Goal: Information Seeking & Learning: Compare options

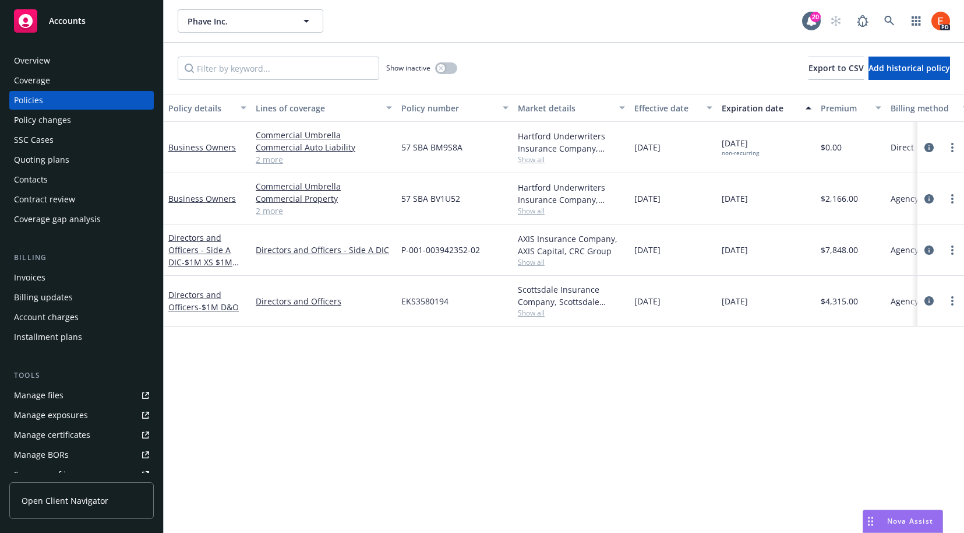
click at [639, 48] on div "Show inactive Export to CSV Add historical policy" at bounding box center [564, 68] width 801 height 51
click at [886, 19] on icon at bounding box center [890, 21] width 10 height 10
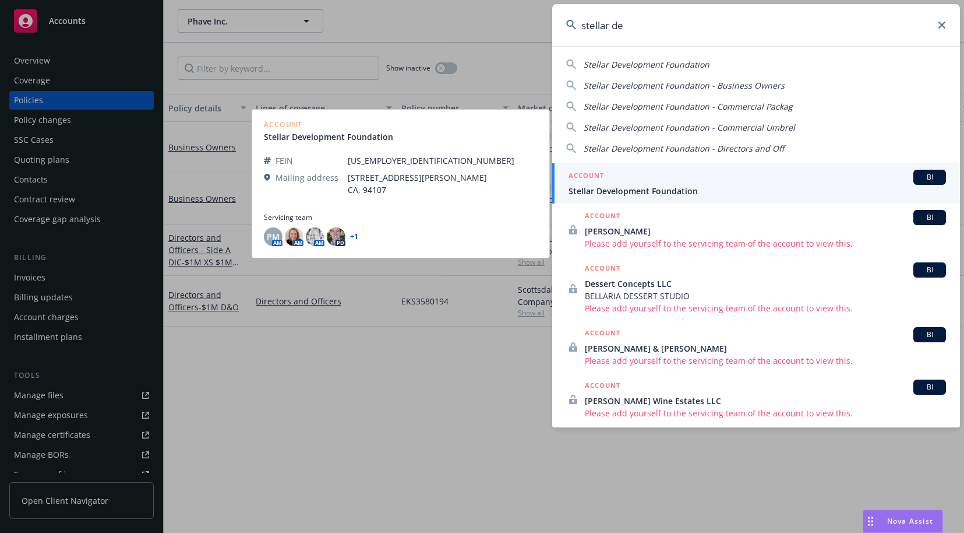
type input "stellar de"
click at [633, 187] on span "Stellar Development Foundation" at bounding box center [758, 191] width 378 height 12
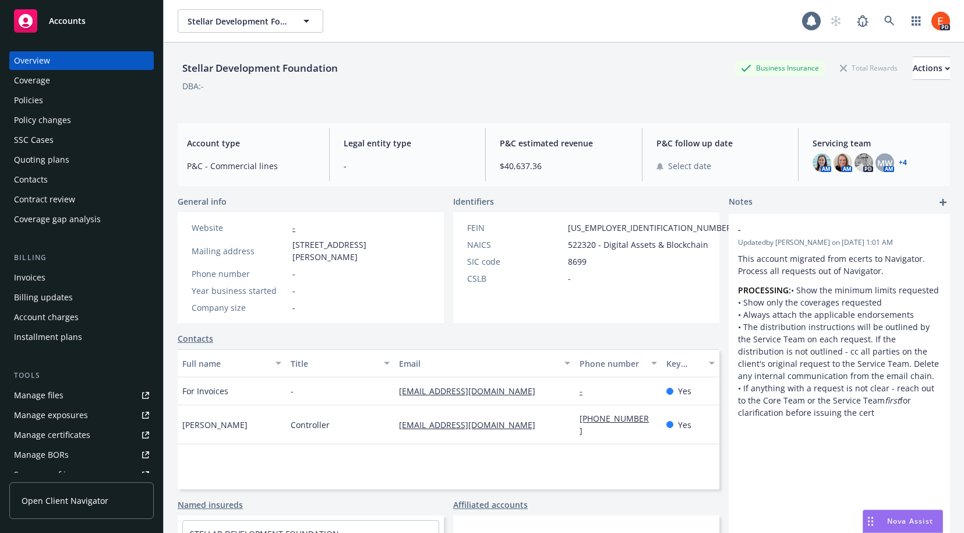
click at [37, 101] on div "Policies" at bounding box center [28, 100] width 29 height 19
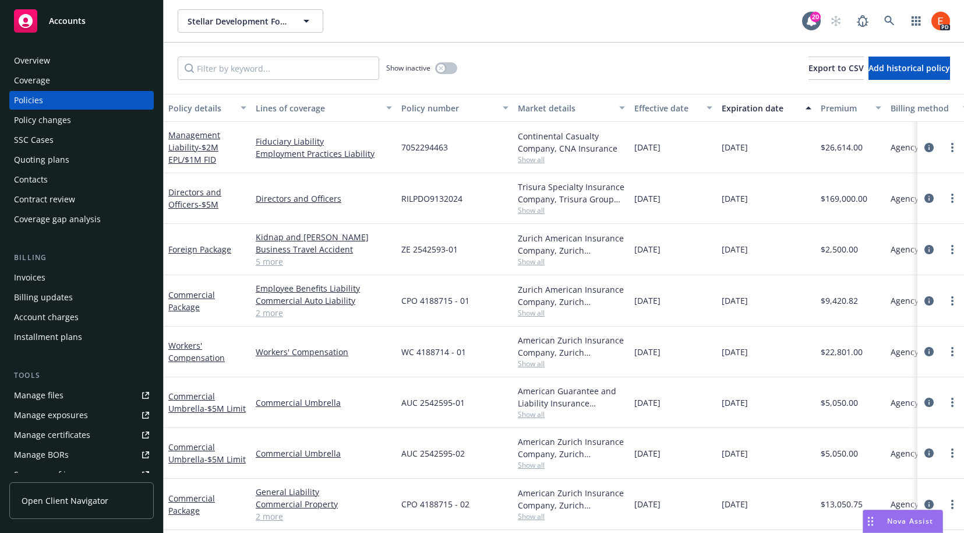
click at [38, 159] on div "Quoting plans" at bounding box center [41, 159] width 55 height 19
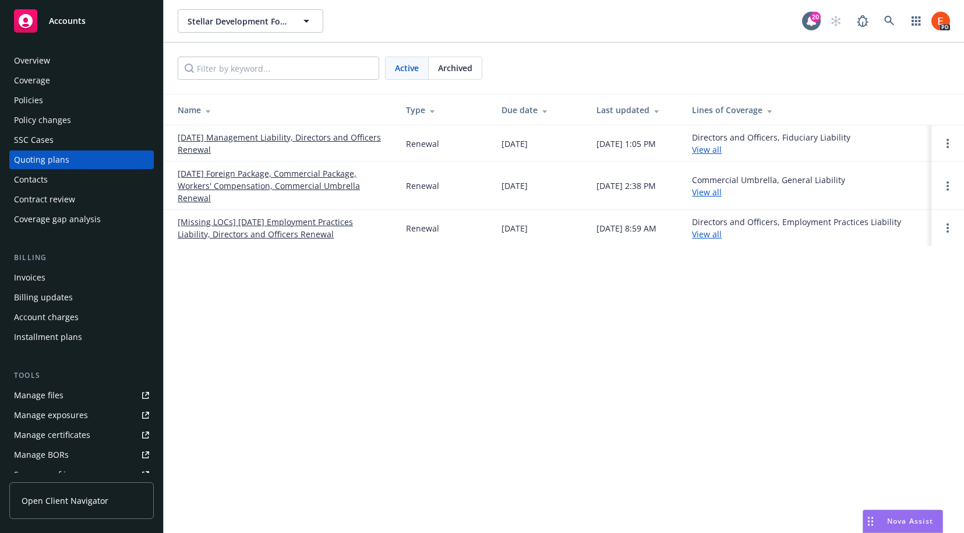
click at [295, 132] on link "[DATE] Management Liability, Directors and Officers Renewal" at bounding box center [283, 143] width 210 height 24
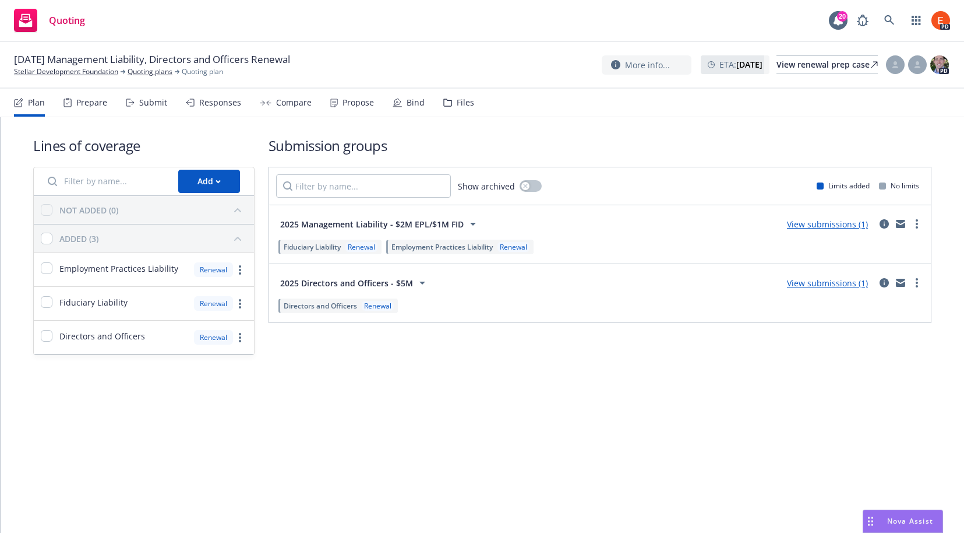
click at [343, 103] on div "Propose" at bounding box center [358, 102] width 31 height 9
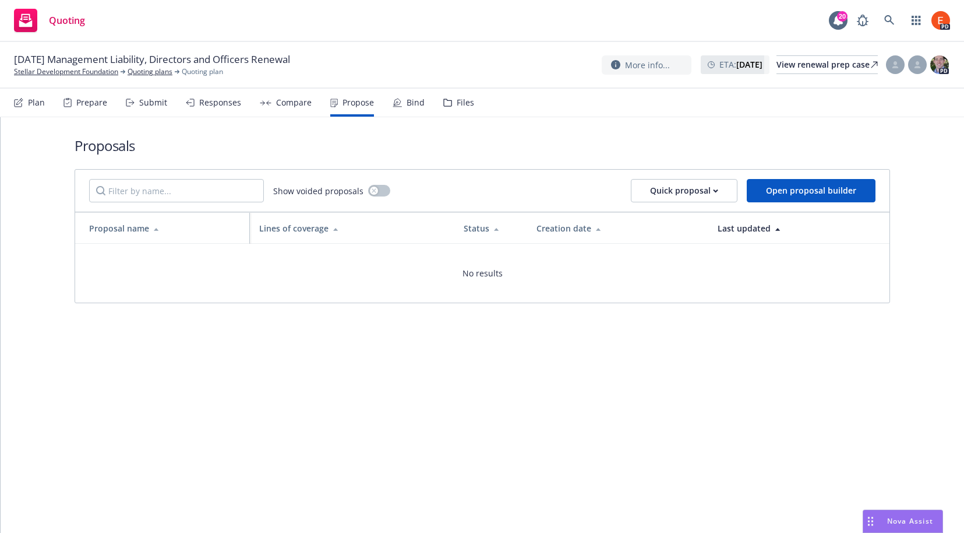
click at [291, 102] on div "Compare" at bounding box center [294, 102] width 36 height 9
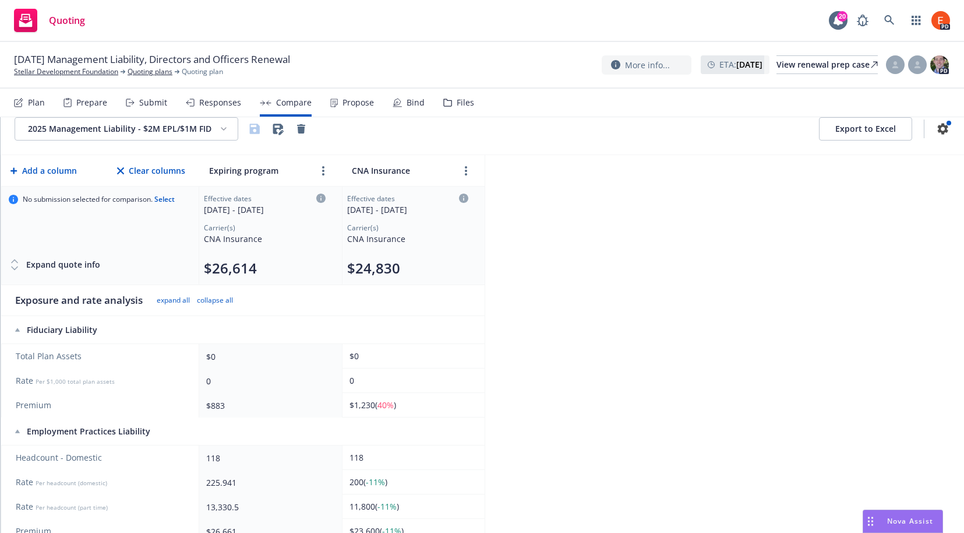
scroll to position [23, 0]
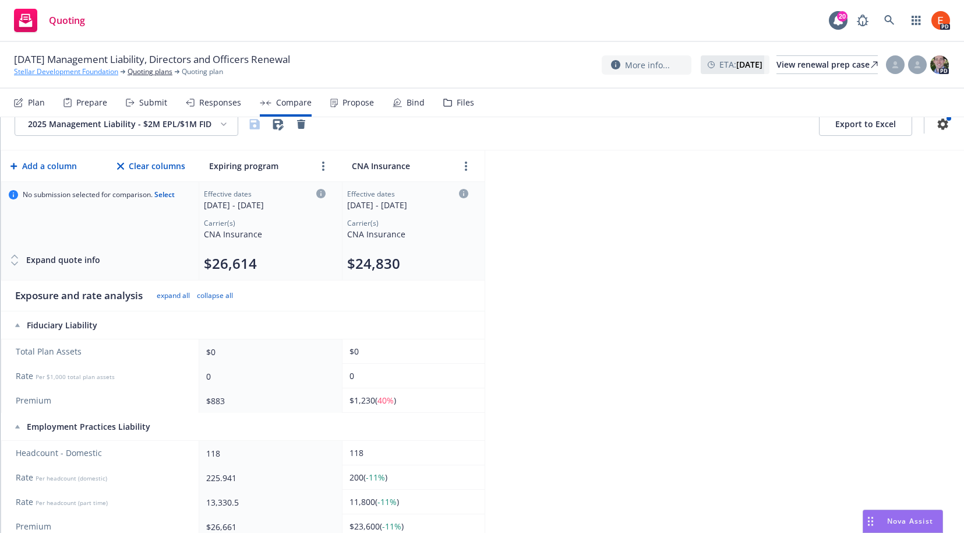
click at [75, 76] on link "Stellar Development Foundation" at bounding box center [66, 71] width 104 height 10
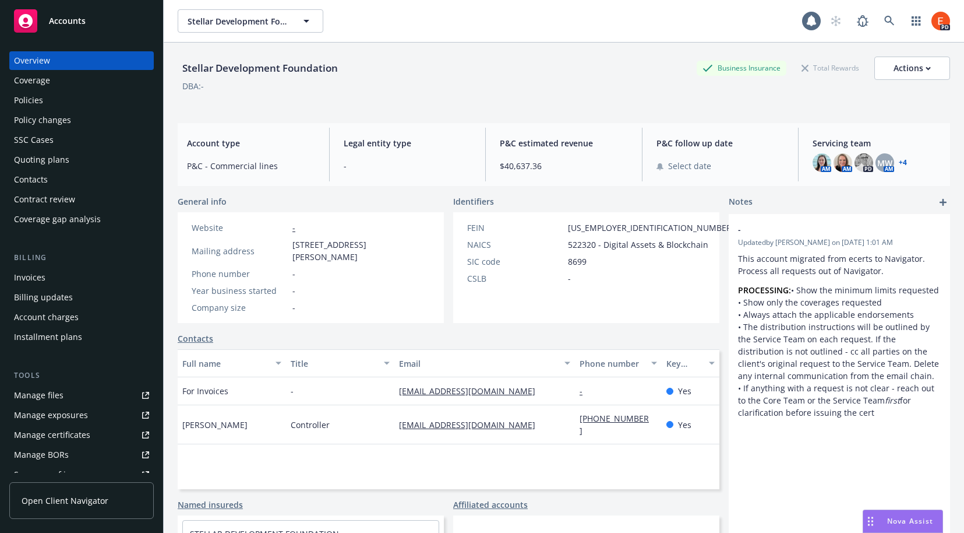
click at [21, 98] on div "Policies" at bounding box center [28, 100] width 29 height 19
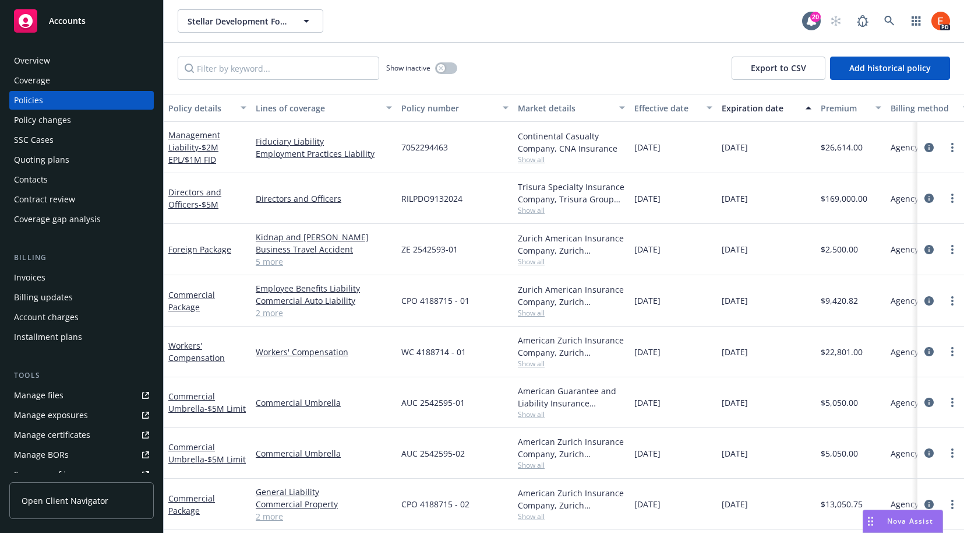
click at [52, 161] on div "Quoting plans" at bounding box center [41, 159] width 55 height 19
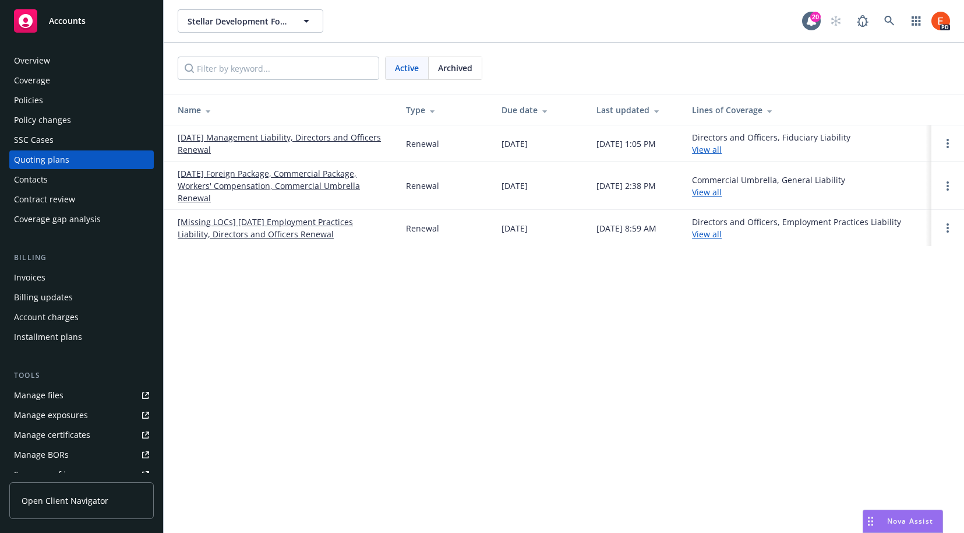
click at [270, 139] on link "[DATE] Management Liability, Directors and Officers Renewal" at bounding box center [283, 143] width 210 height 24
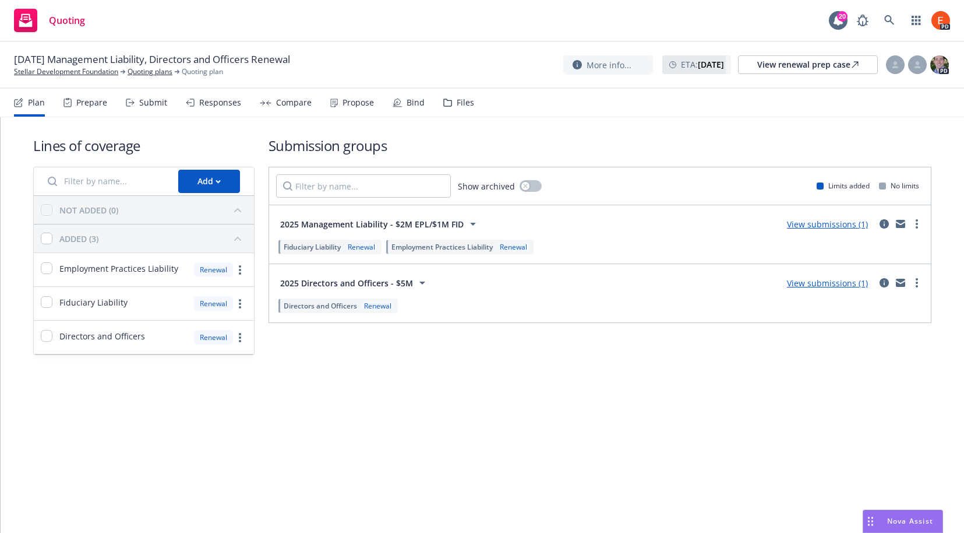
click at [833, 287] on link "View submissions (1)" at bounding box center [827, 282] width 81 height 11
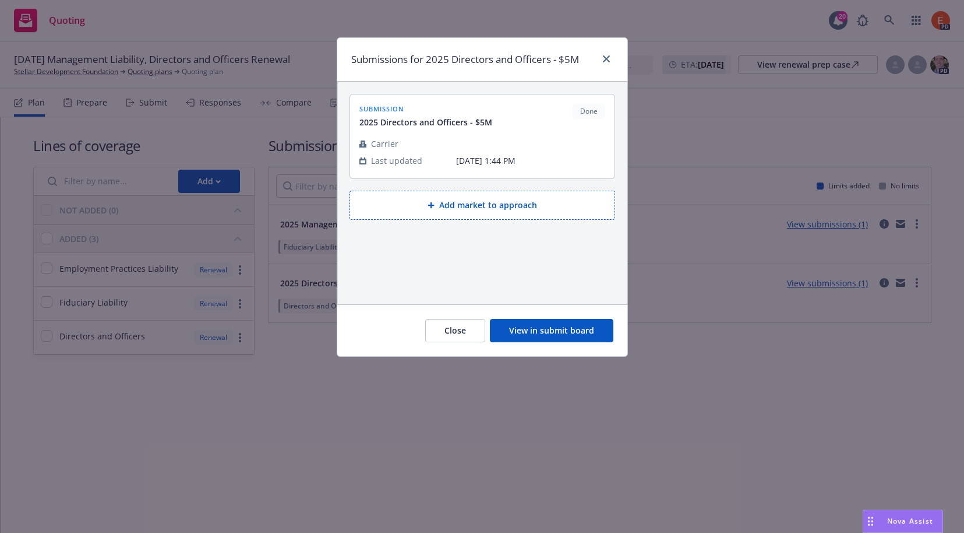
click at [457, 338] on button "Close" at bounding box center [455, 330] width 60 height 23
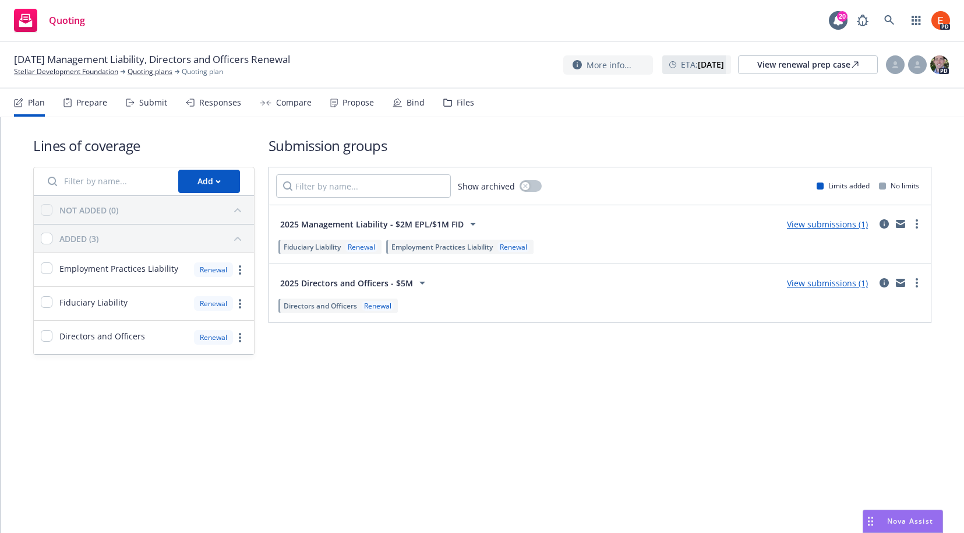
click at [91, 101] on div "Prepare" at bounding box center [91, 102] width 31 height 9
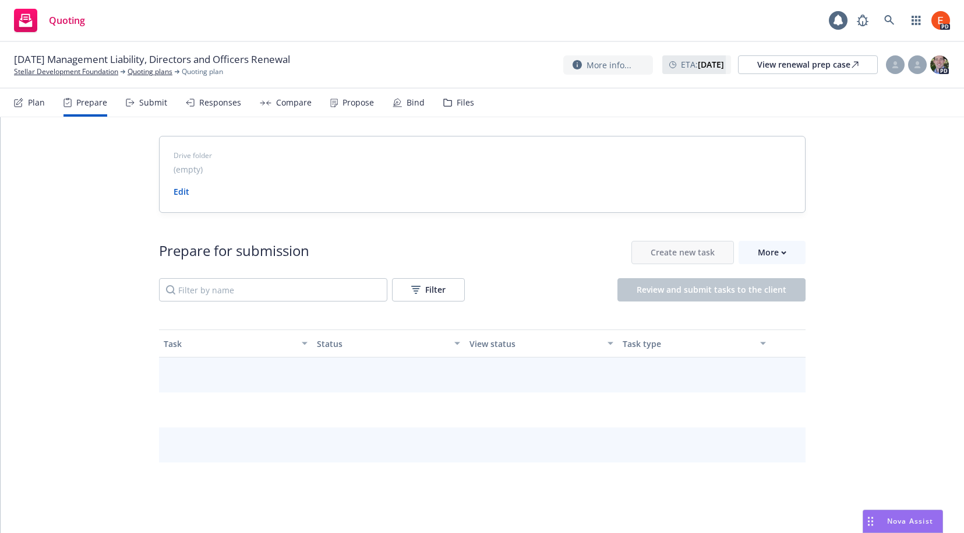
click at [145, 102] on div "Submit" at bounding box center [153, 102] width 28 height 9
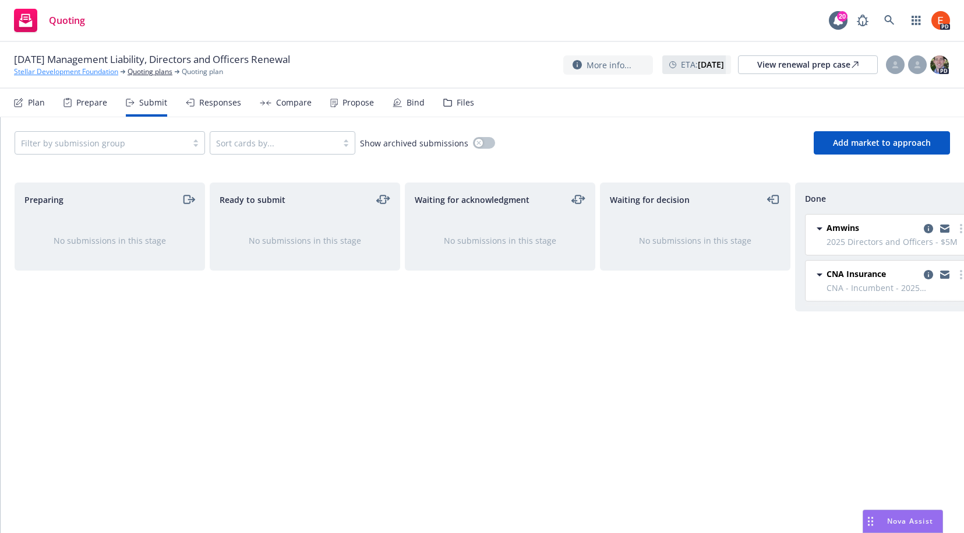
click at [75, 69] on link "Stellar Development Foundation" at bounding box center [66, 71] width 104 height 10
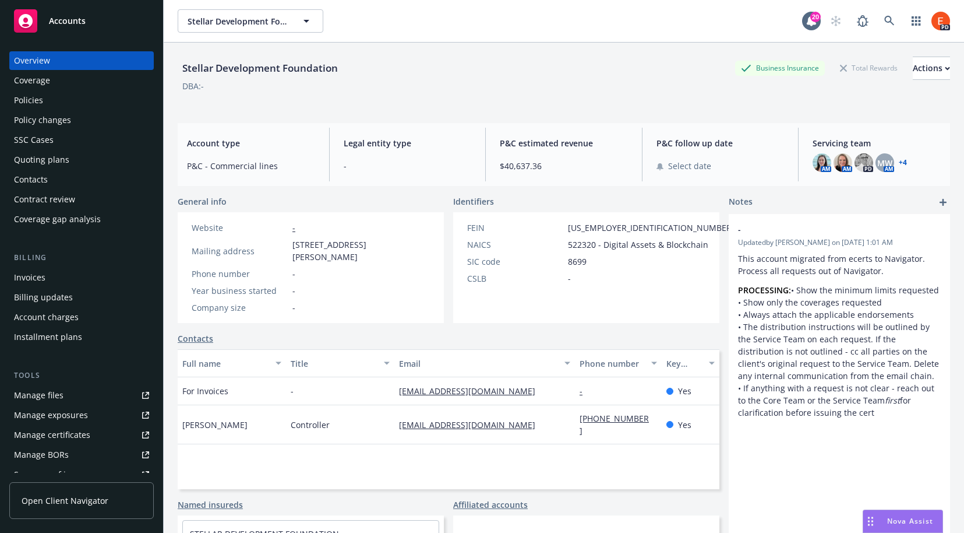
click at [30, 161] on div "Quoting plans" at bounding box center [41, 159] width 55 height 19
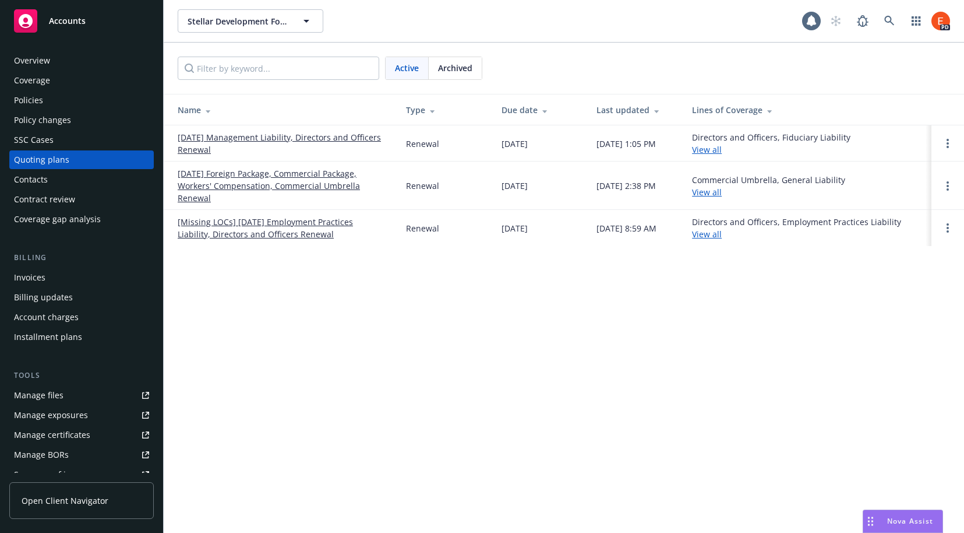
click at [266, 175] on link "[DATE] Foreign Package, Commercial Package, Workers' Compensation, Commercial U…" at bounding box center [283, 185] width 210 height 37
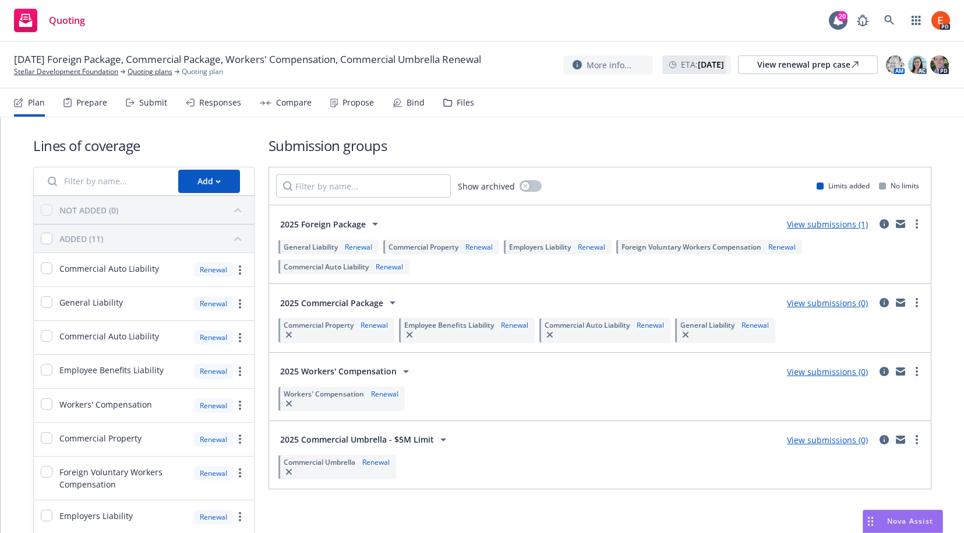
click at [286, 103] on div "Compare" at bounding box center [294, 102] width 36 height 9
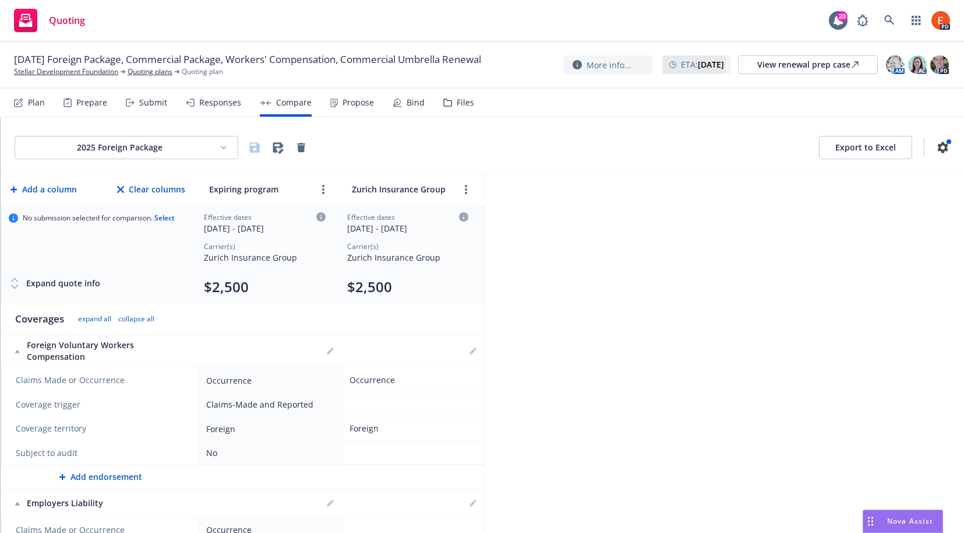
click at [343, 107] on div "Propose" at bounding box center [358, 102] width 31 height 9
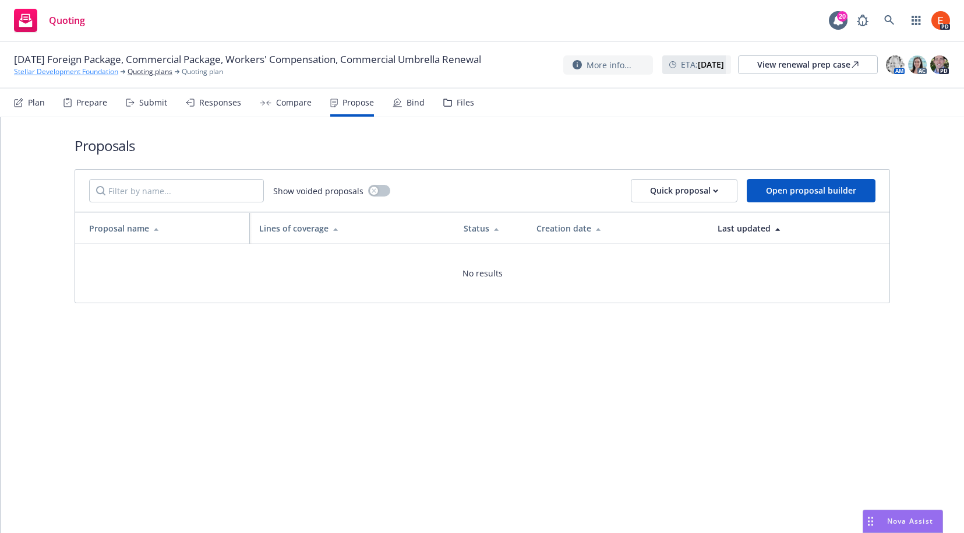
click at [86, 75] on link "Stellar Development Foundation" at bounding box center [66, 71] width 104 height 10
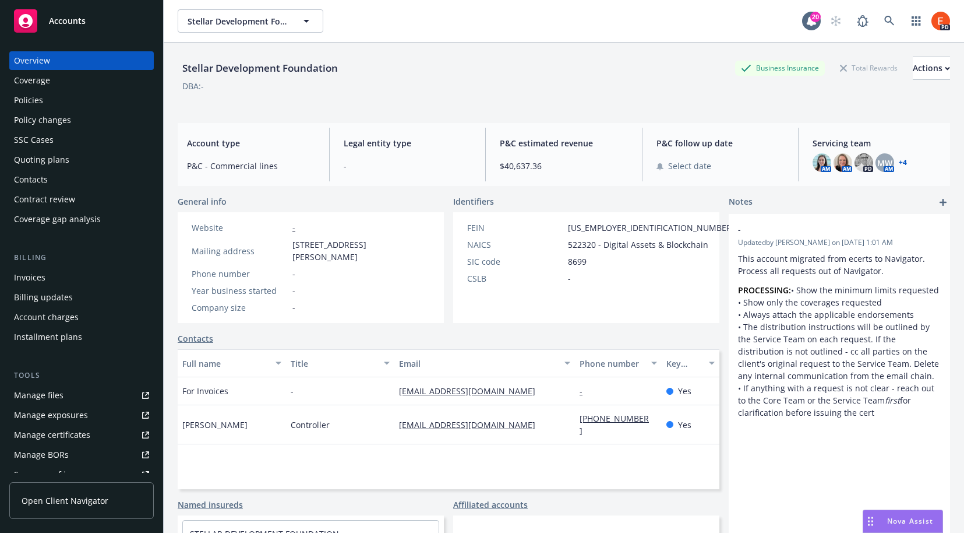
click at [33, 100] on div "Policies" at bounding box center [28, 100] width 29 height 19
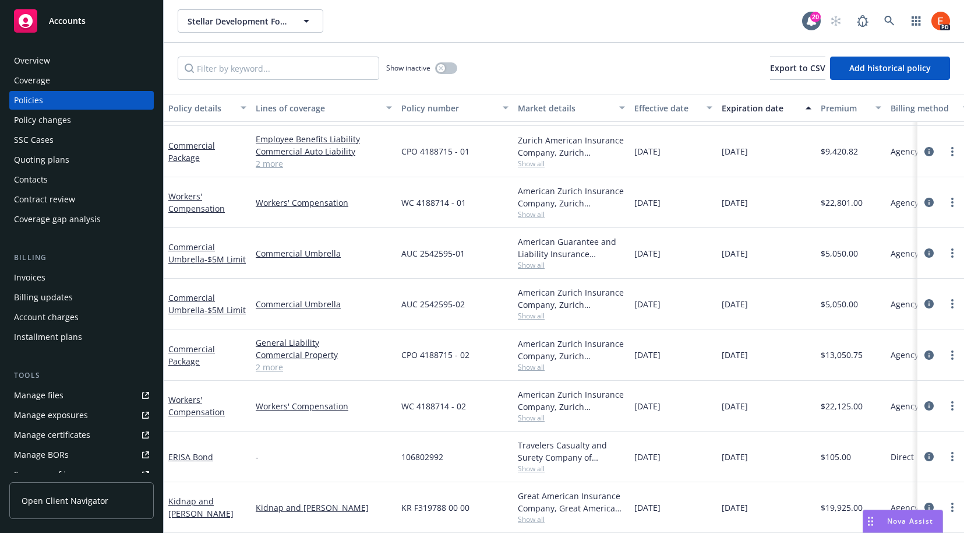
scroll to position [150, 0]
click at [636, 38] on div "Stellar Development Foundation Stellar Development Foundation 20 PD" at bounding box center [564, 21] width 801 height 42
click at [22, 68] on div "Overview" at bounding box center [32, 60] width 36 height 19
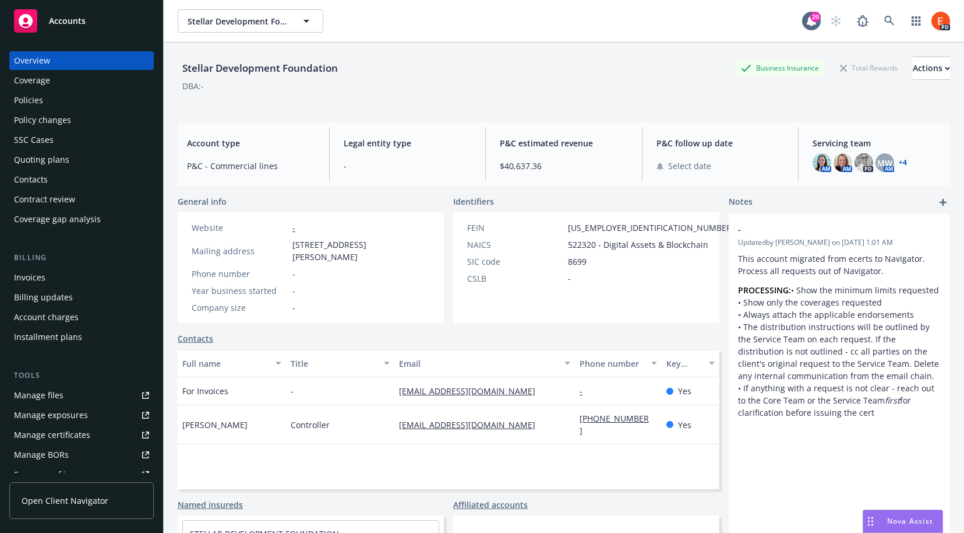
click at [442, 58] on div "Stellar Development Foundation Business Insurance Total Rewards Actions" at bounding box center [564, 68] width 773 height 23
click at [885, 20] on icon at bounding box center [890, 21] width 10 height 10
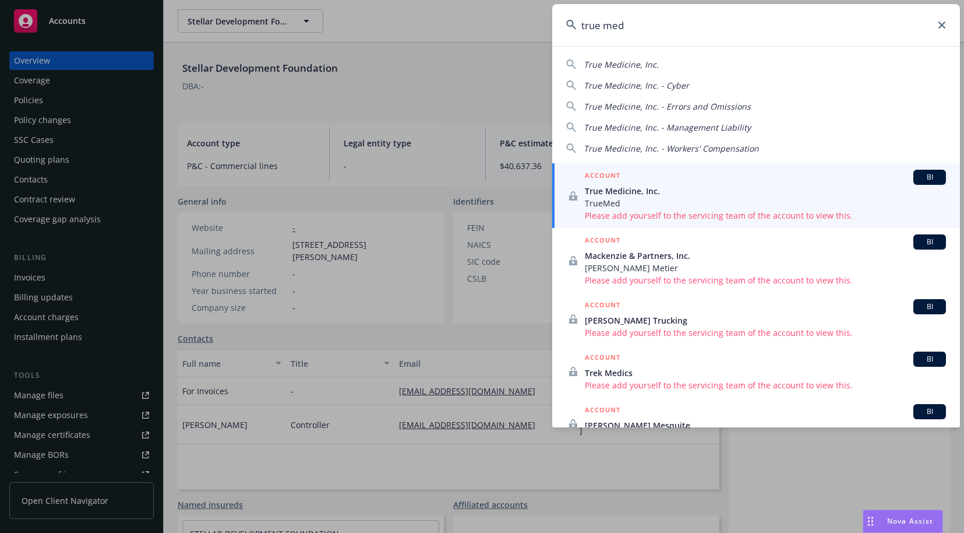
type input "true med"
click at [654, 185] on span "True Medicine, Inc." at bounding box center [765, 191] width 361 height 12
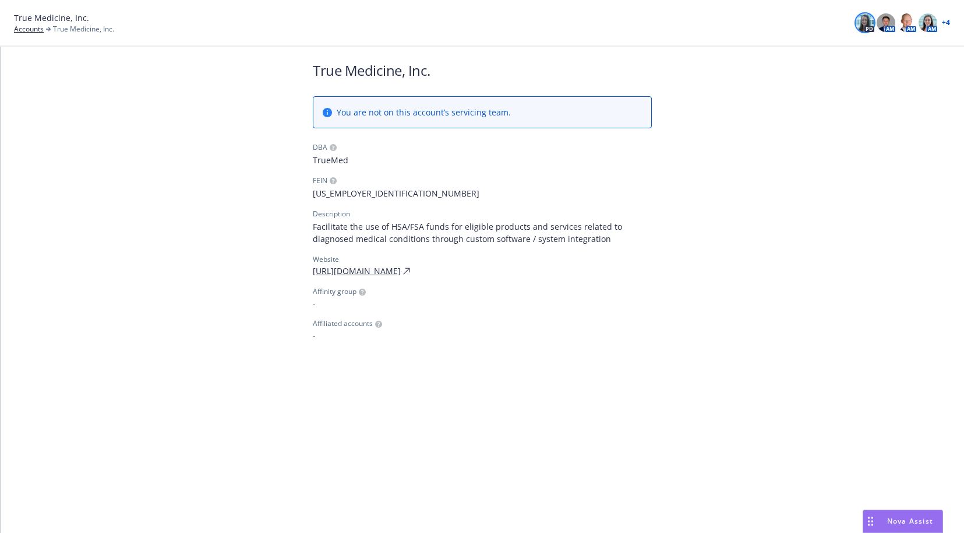
click at [867, 24] on img at bounding box center [865, 22] width 19 height 19
